Goal: Find specific page/section: Find specific page/section

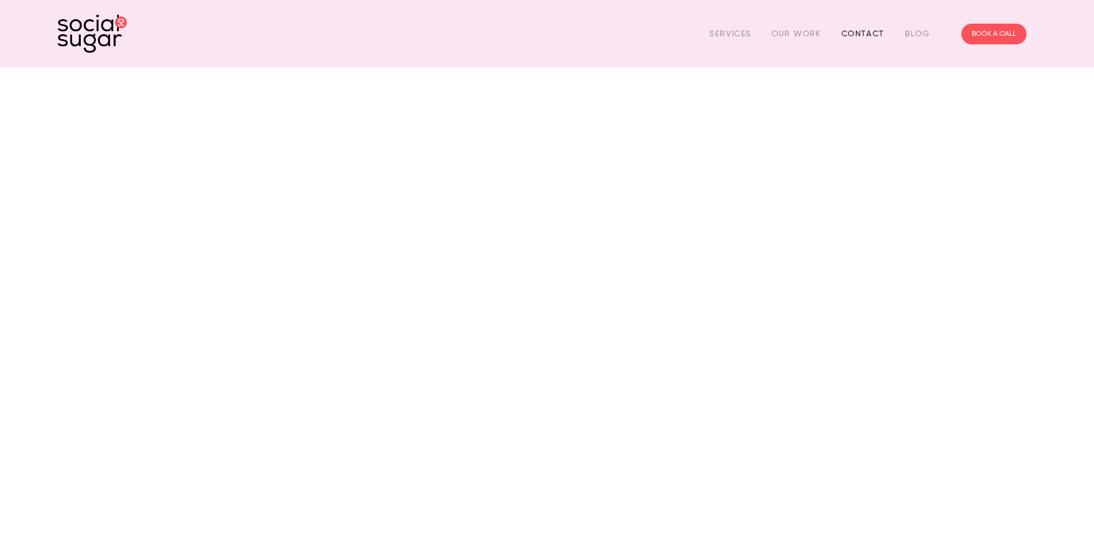
click at [872, 33] on link "Contact" at bounding box center [863, 34] width 43 height 18
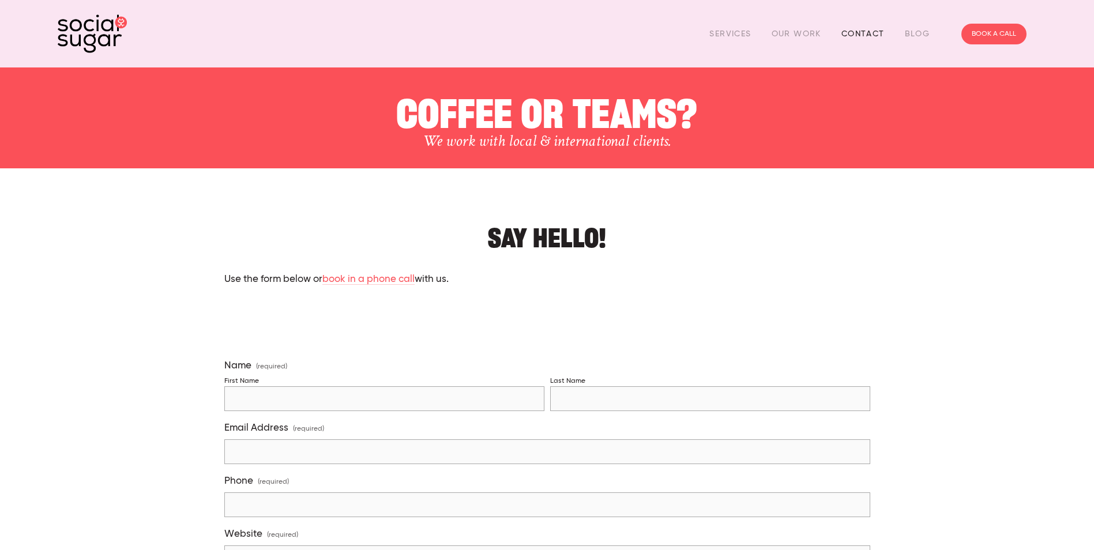
click at [854, 31] on link "Contact" at bounding box center [863, 34] width 43 height 18
click at [790, 32] on link "Our Work" at bounding box center [797, 34] width 50 height 18
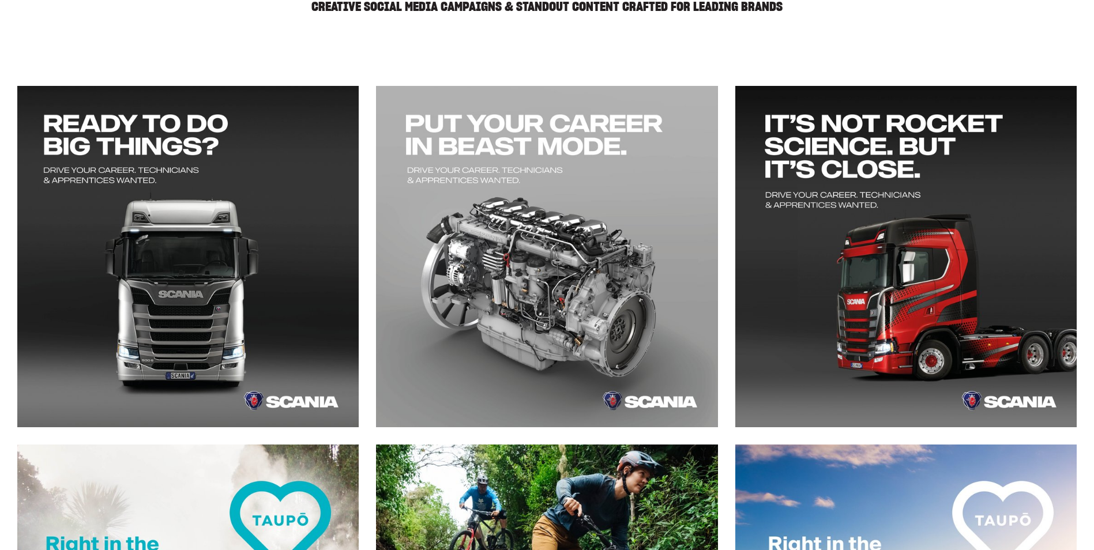
scroll to position [173, 0]
